Goal: Transaction & Acquisition: Download file/media

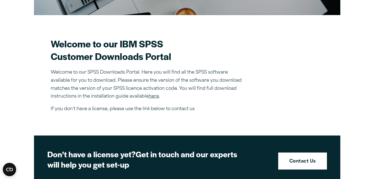
scroll to position [137, 0]
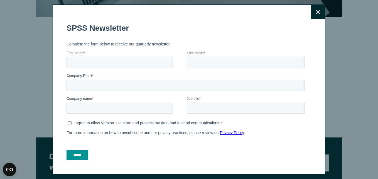
click at [311, 15] on button "Close" at bounding box center [318, 12] width 14 height 14
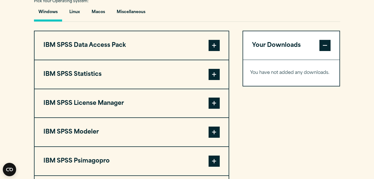
scroll to position [422, 0]
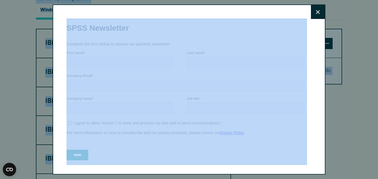
drag, startPoint x: 377, startPoint y: 83, endPoint x: 330, endPoint y: -9, distance: 103.5
click at [330, 0] on html "Consent Details [#IABV2SETTINGS#] About This website uses cookies We use cookie…" at bounding box center [189, 122] width 378 height 1088
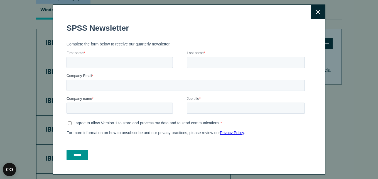
drag, startPoint x: 330, startPoint y: -9, endPoint x: 308, endPoint y: 12, distance: 30.3
click at [311, 12] on button "Close" at bounding box center [318, 12] width 14 height 14
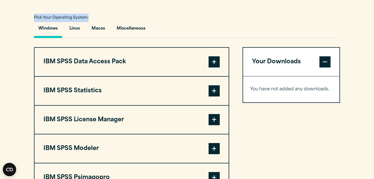
scroll to position [382, 0]
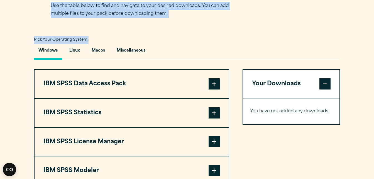
click at [52, 49] on button "Windows" at bounding box center [48, 52] width 28 height 16
click at [90, 106] on button "IBM SPSS Statistics" at bounding box center [131, 112] width 194 height 28
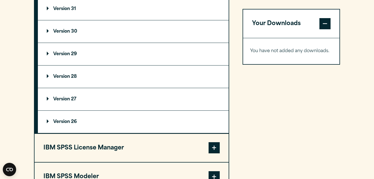
scroll to position [513, 0]
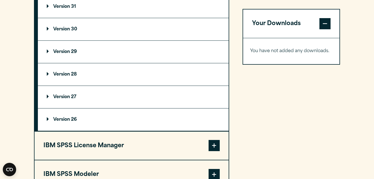
click at [53, 51] on p "Version 29" at bounding box center [62, 52] width 30 height 4
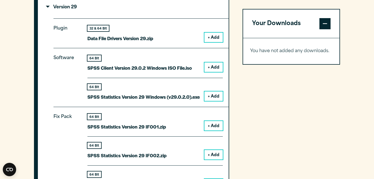
scroll to position [563, 0]
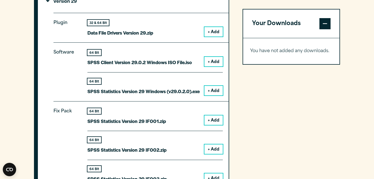
click at [212, 88] on button "+ Add" at bounding box center [213, 90] width 18 height 9
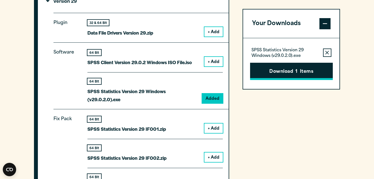
click at [277, 75] on button "Download 1 Items" at bounding box center [291, 71] width 83 height 17
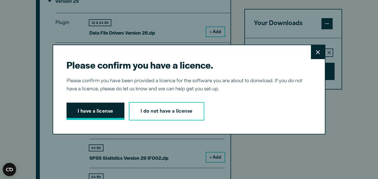
click at [98, 108] on button "I have a license" at bounding box center [95, 110] width 58 height 17
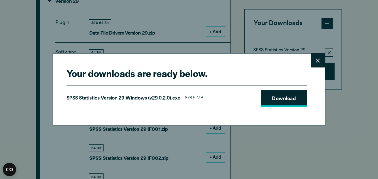
click at [265, 100] on link "Download" at bounding box center [284, 98] width 46 height 17
drag, startPoint x: 271, startPoint y: 81, endPoint x: 360, endPoint y: 110, distance: 92.7
click at [360, 110] on div "Your downloads are ready below. Close SPSS Statistics Version 29 Windows (v29.0…" at bounding box center [189, 89] width 378 height 179
